Goal: Transaction & Acquisition: Purchase product/service

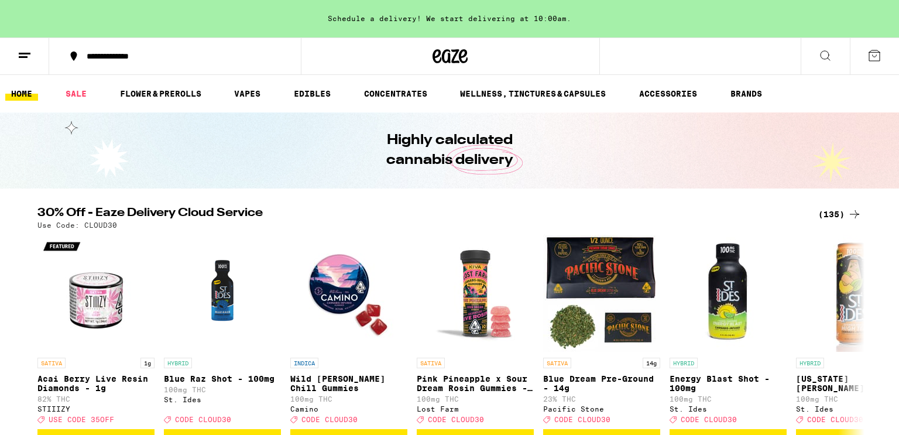
click at [163, 59] on div "**********" at bounding box center [182, 56] width 202 height 8
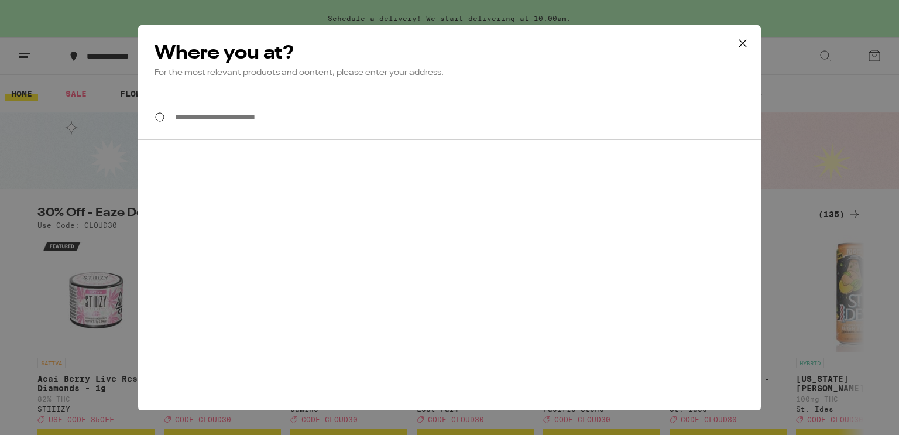
click at [741, 39] on icon at bounding box center [743, 44] width 18 height 18
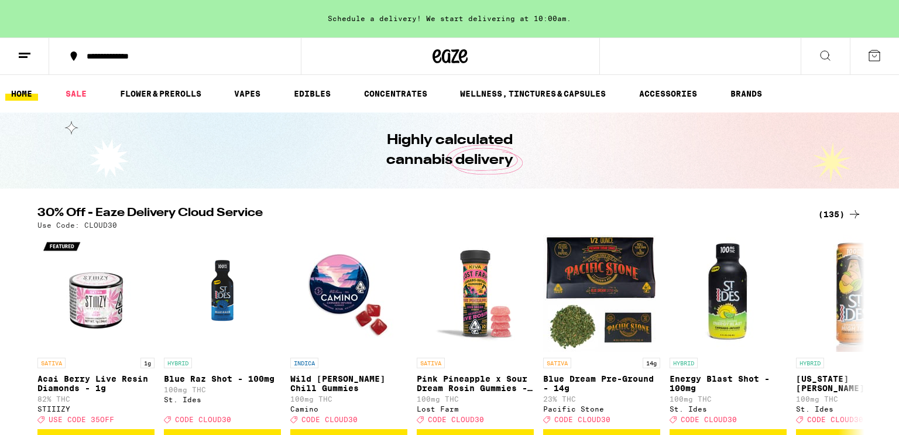
click at [18, 64] on button at bounding box center [24, 56] width 49 height 37
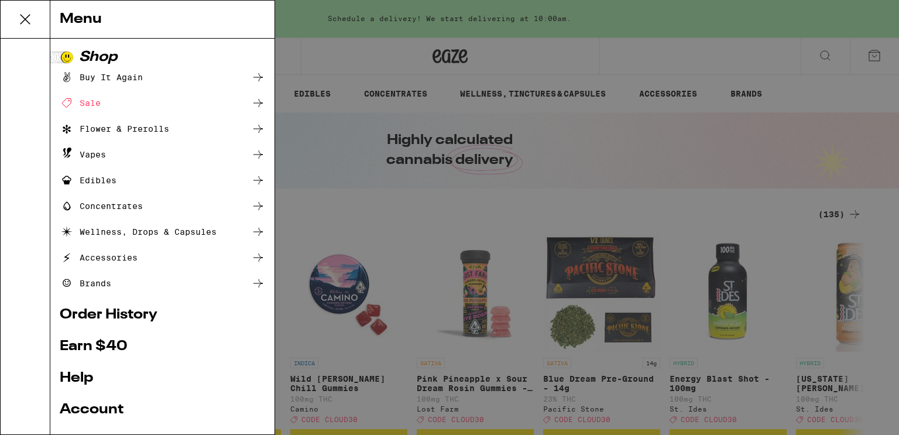
click at [132, 314] on link "Order History" at bounding box center [162, 315] width 205 height 14
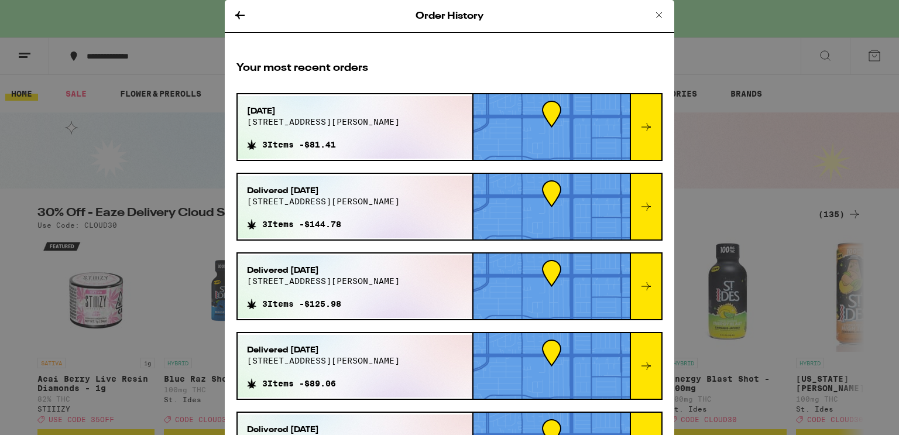
click at [442, 101] on div "[DATE] [STREET_ADDRESS][PERSON_NAME] 3 Items - $81.41" at bounding box center [355, 127] width 235 height 63
click at [650, 147] on div at bounding box center [646, 127] width 32 height 66
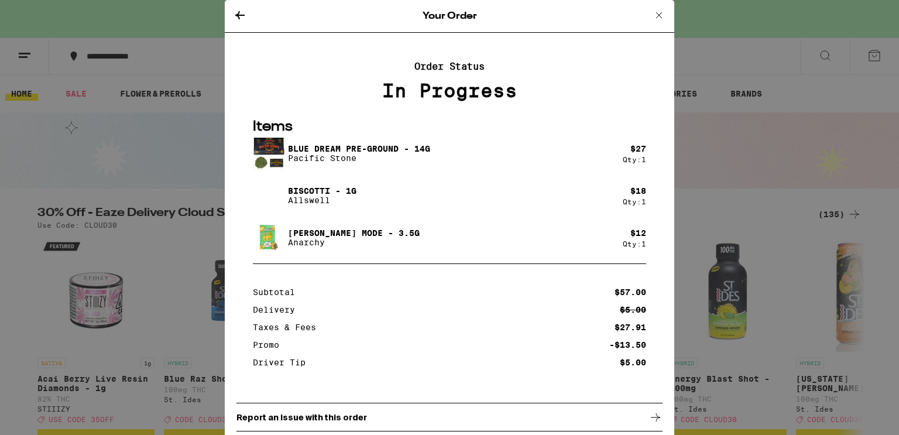
click at [434, 137] on p "Items" at bounding box center [449, 127] width 393 height 19
click at [241, 14] on icon at bounding box center [240, 15] width 14 height 14
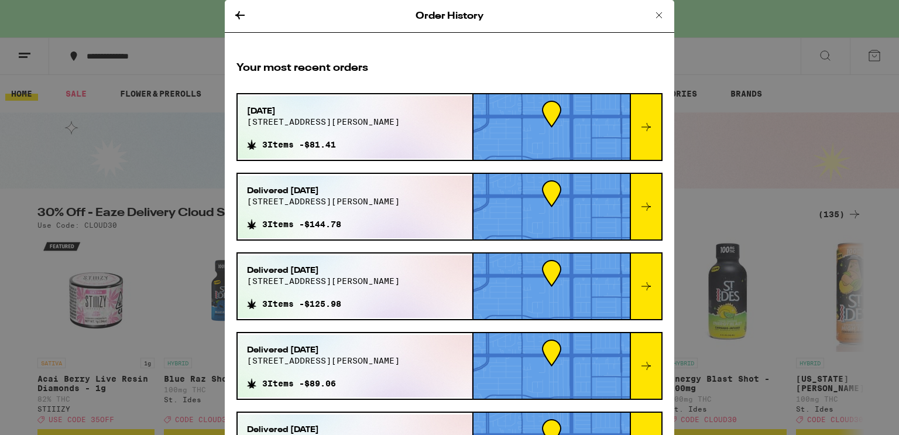
click at [520, 108] on div at bounding box center [551, 127] width 156 height 66
click at [547, 113] on div at bounding box center [551, 127] width 156 height 66
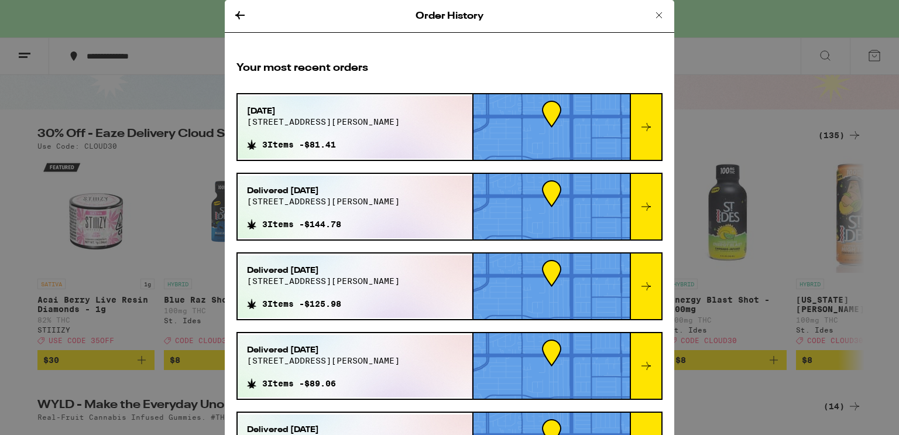
click at [659, 14] on icon at bounding box center [659, 15] width 6 height 6
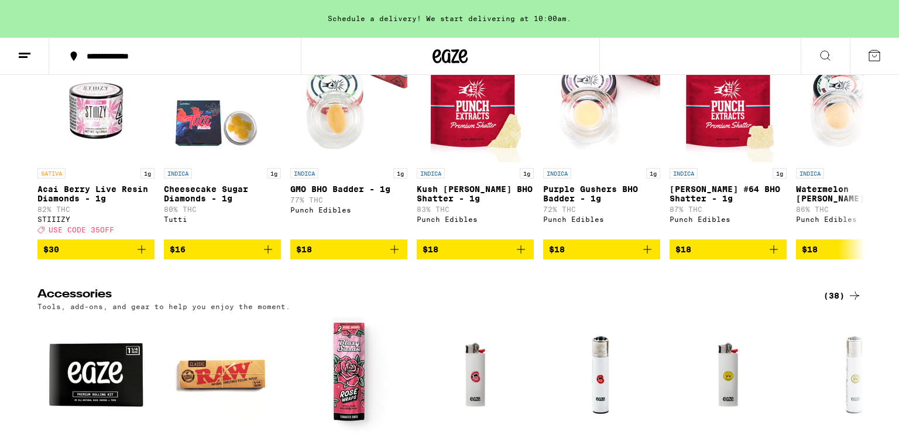
scroll to position [5011, 0]
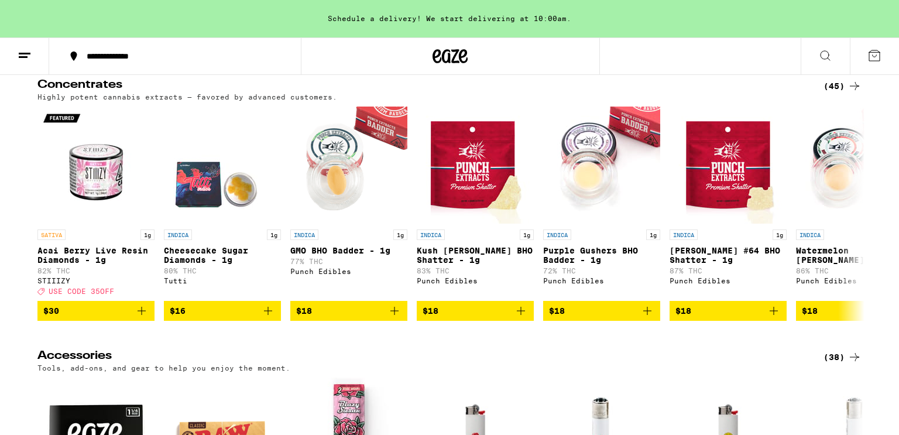
click at [870, 56] on icon at bounding box center [874, 56] width 14 height 14
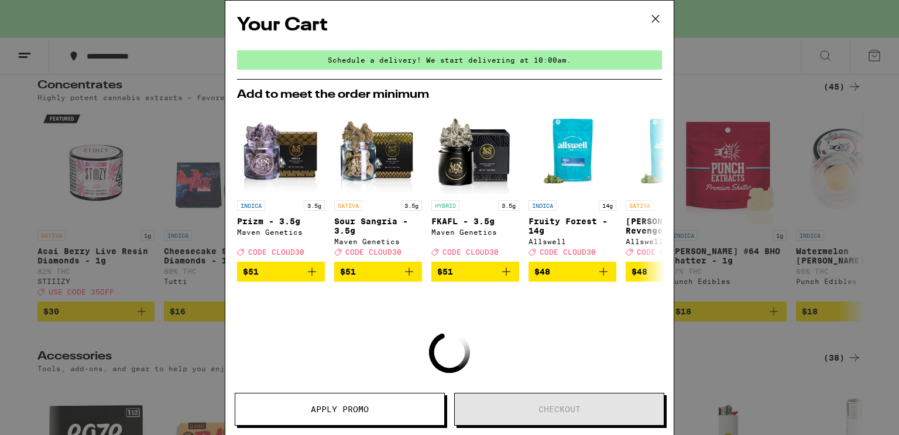
click at [654, 17] on icon at bounding box center [655, 18] width 7 height 7
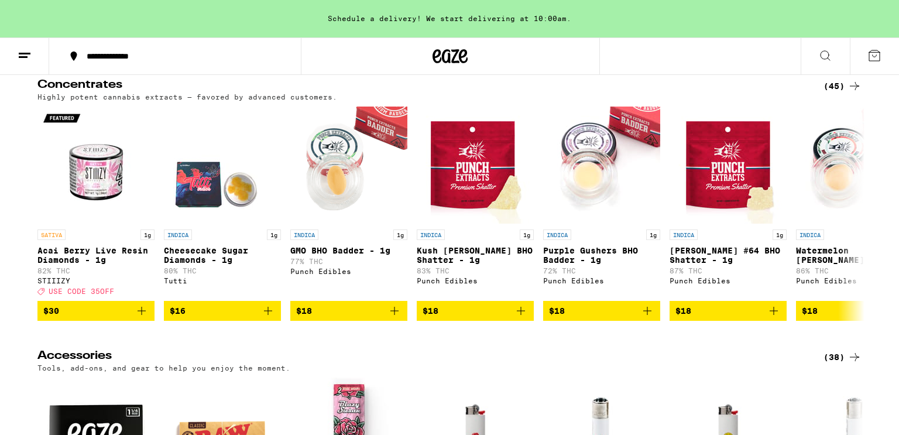
click at [95, 52] on div "**********" at bounding box center [182, 56] width 202 height 8
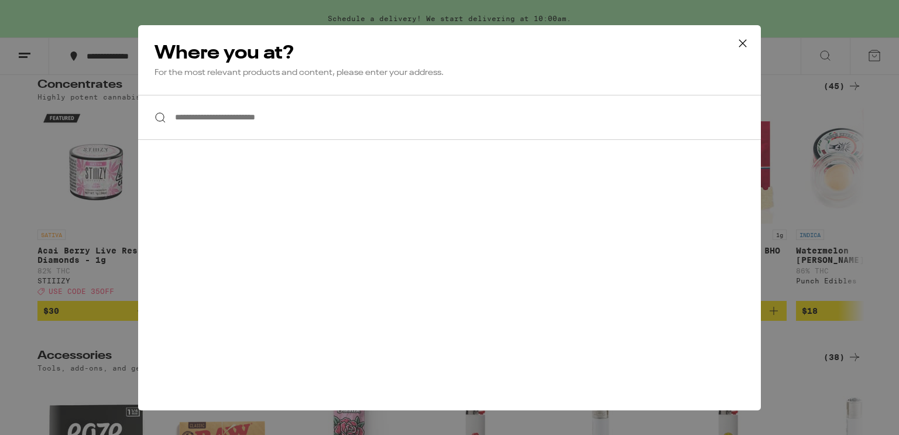
click at [95, 51] on div "**********" at bounding box center [449, 217] width 899 height 435
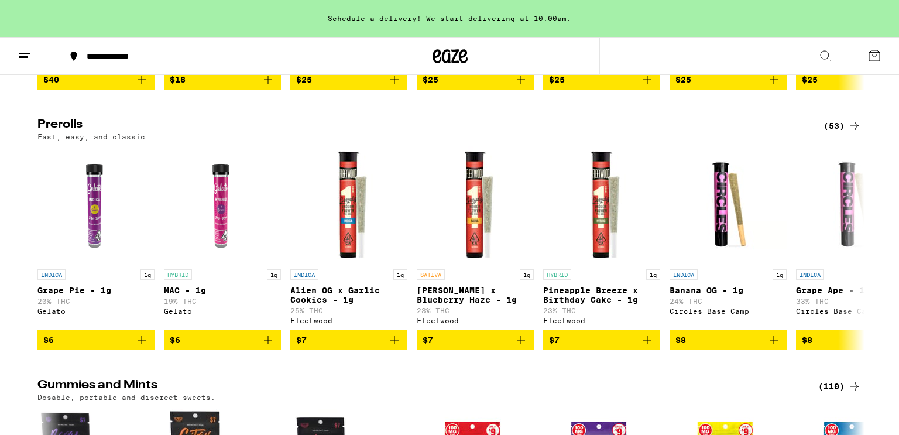
scroll to position [3398, 0]
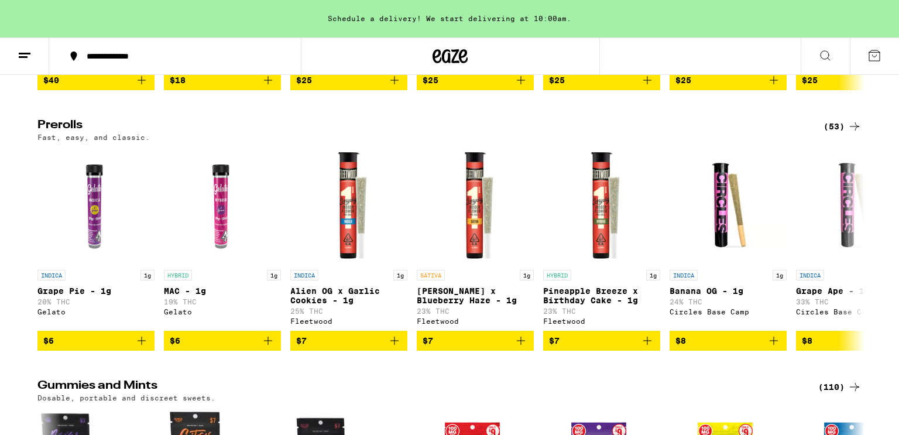
click at [29, 56] on icon at bounding box center [25, 56] width 14 height 14
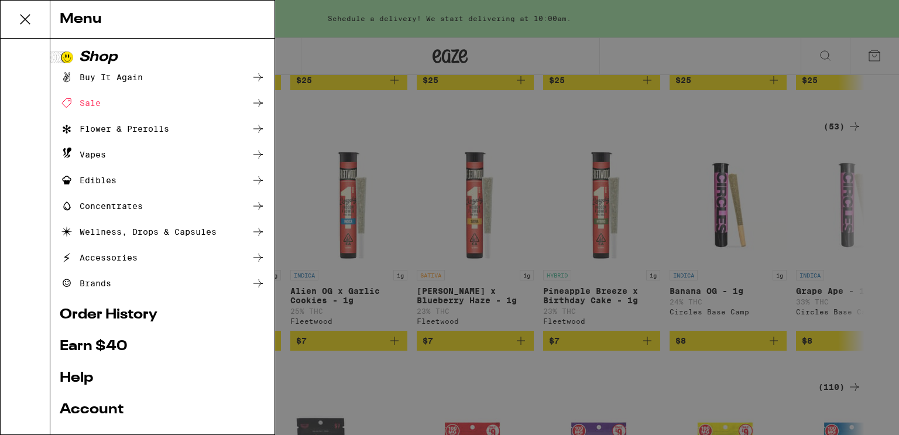
scroll to position [102, 0]
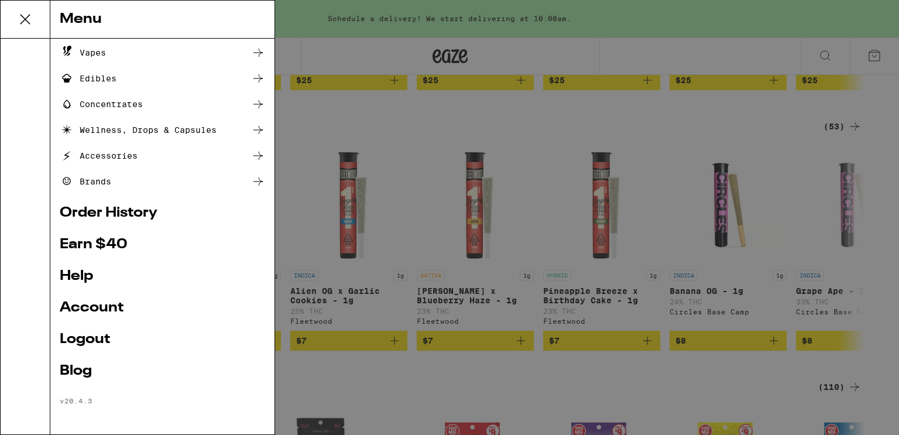
click at [70, 304] on link "Account" at bounding box center [162, 308] width 205 height 14
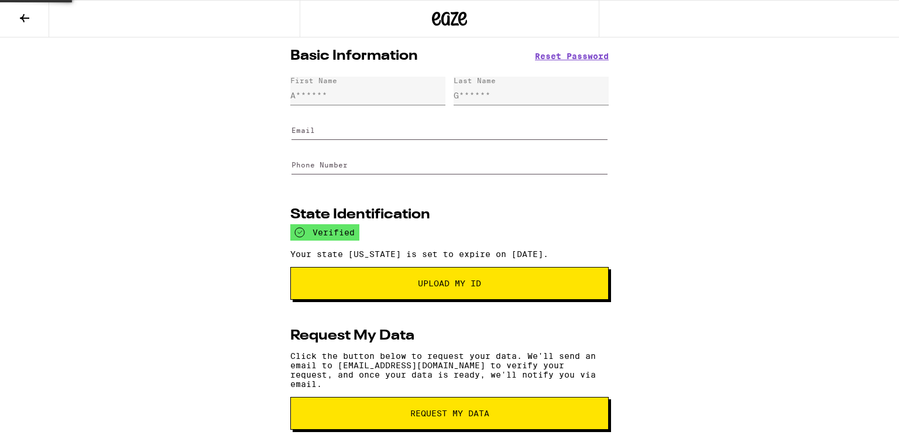
type input "[EMAIL_ADDRESS][DOMAIN_NAME]"
type input "[PHONE_NUMBER]"
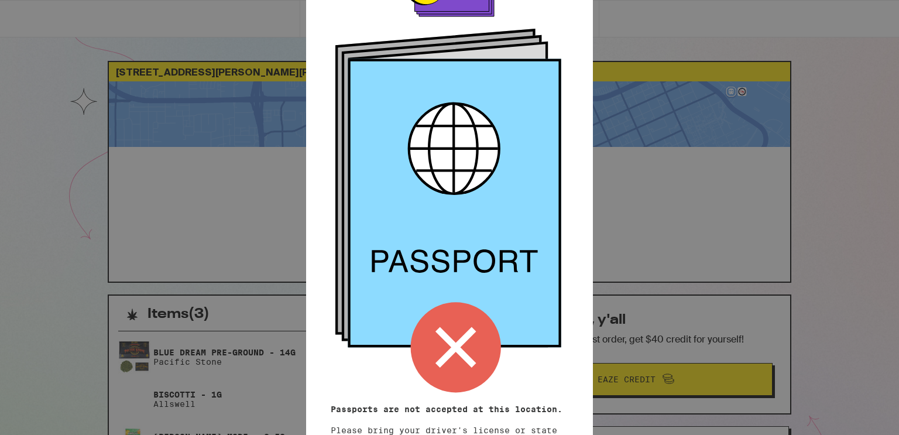
click at [714, 53] on div "Remember! Bring your ID Passports are not accepted at this location. Please bri…" at bounding box center [449, 217] width 899 height 435
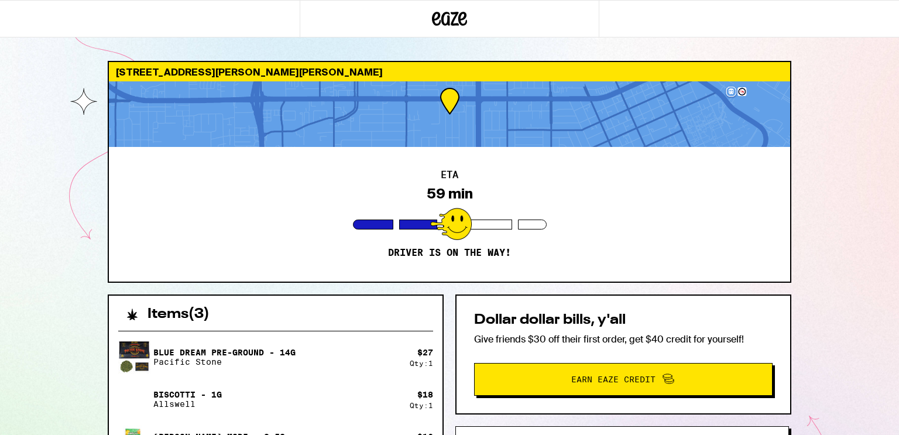
click at [447, 90] on div at bounding box center [449, 114] width 681 height 66
click at [451, 223] on div at bounding box center [451, 224] width 42 height 32
click at [459, 208] on div at bounding box center [451, 224] width 42 height 32
click at [450, 95] on div at bounding box center [449, 114] width 681 height 66
click at [439, 247] on p "Driver is on the way!" at bounding box center [449, 253] width 123 height 12
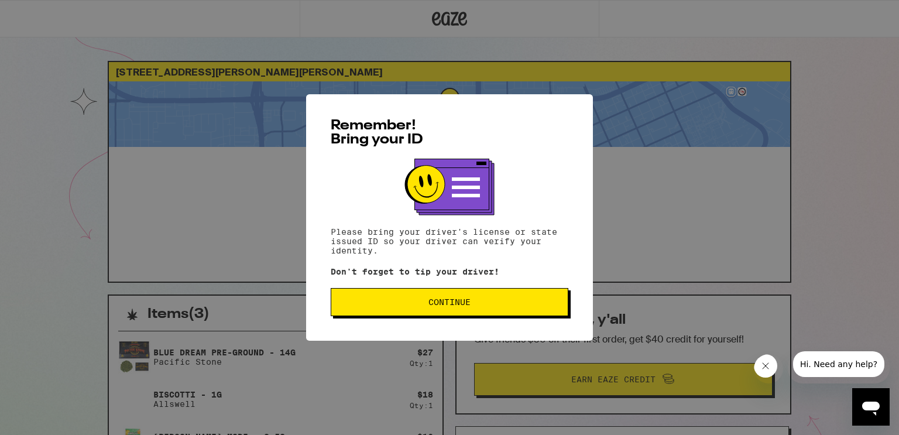
click at [377, 305] on span "Continue" at bounding box center [450, 302] width 218 height 8
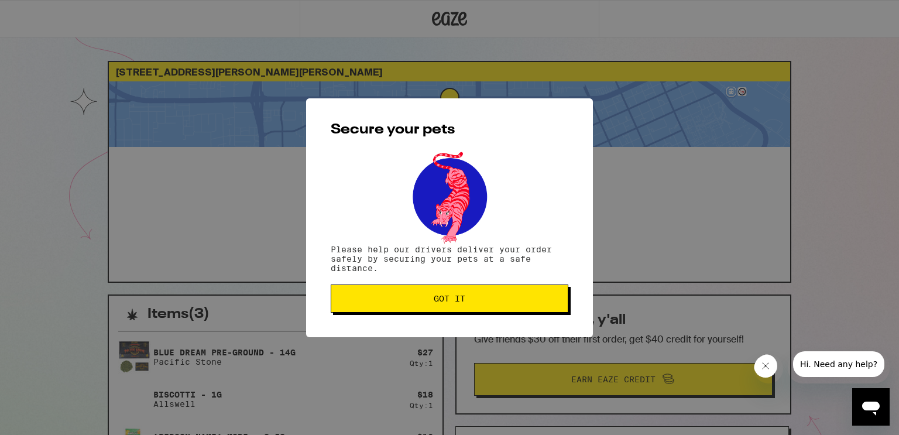
click at [377, 305] on button "Got it" at bounding box center [450, 298] width 238 height 28
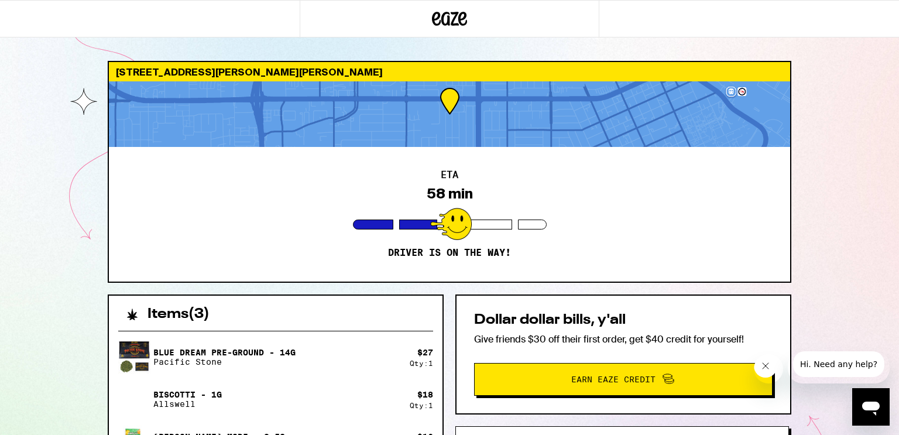
click at [768, 365] on icon "Close message from company" at bounding box center [765, 365] width 9 height 9
click at [829, 200] on div "2550 Arroyo Dr Santa Clara 95051 ETA 54 min Driver is on the way! Items ( 3 ) B…" at bounding box center [449, 326] width 899 height 652
